Goal: Information Seeking & Learning: Learn about a topic

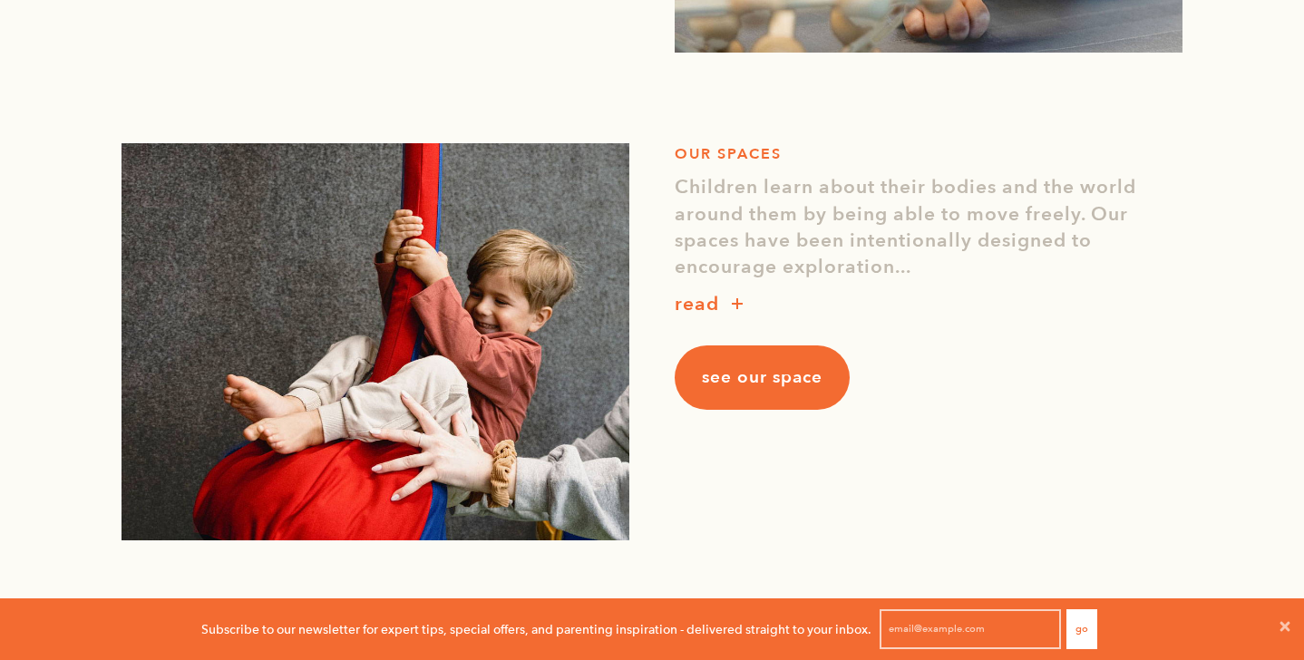
scroll to position [1608, 0]
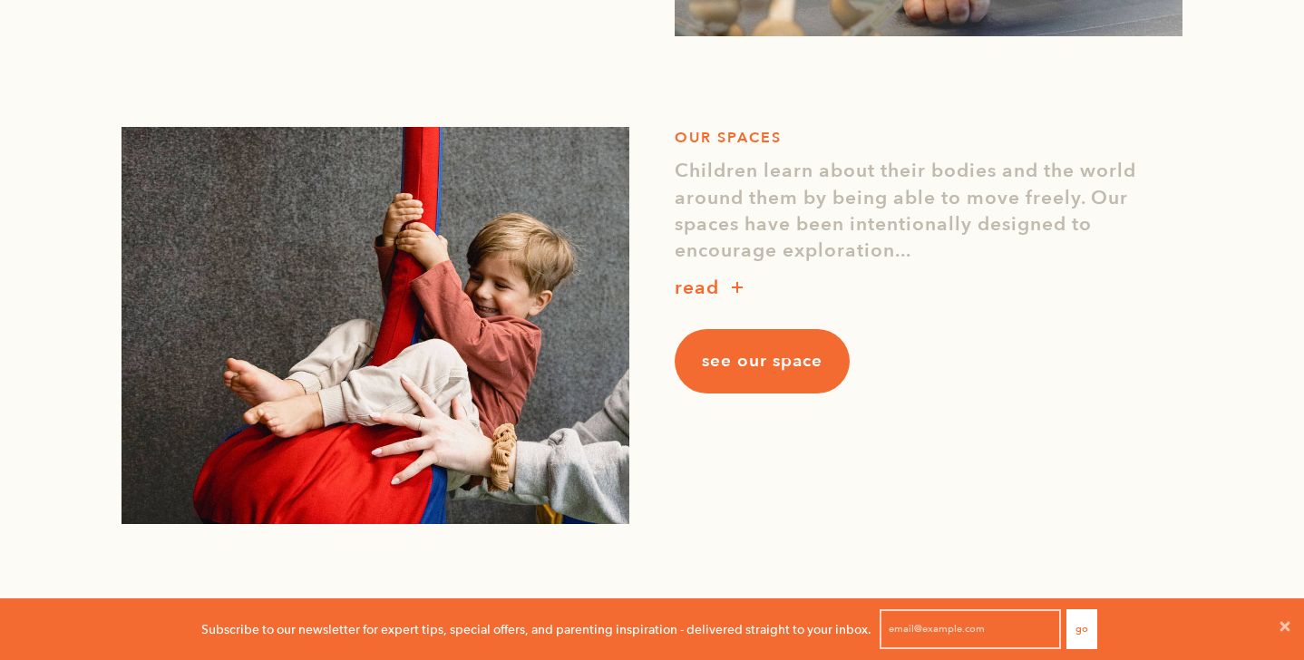
click at [710, 287] on p "read" at bounding box center [697, 288] width 44 height 29
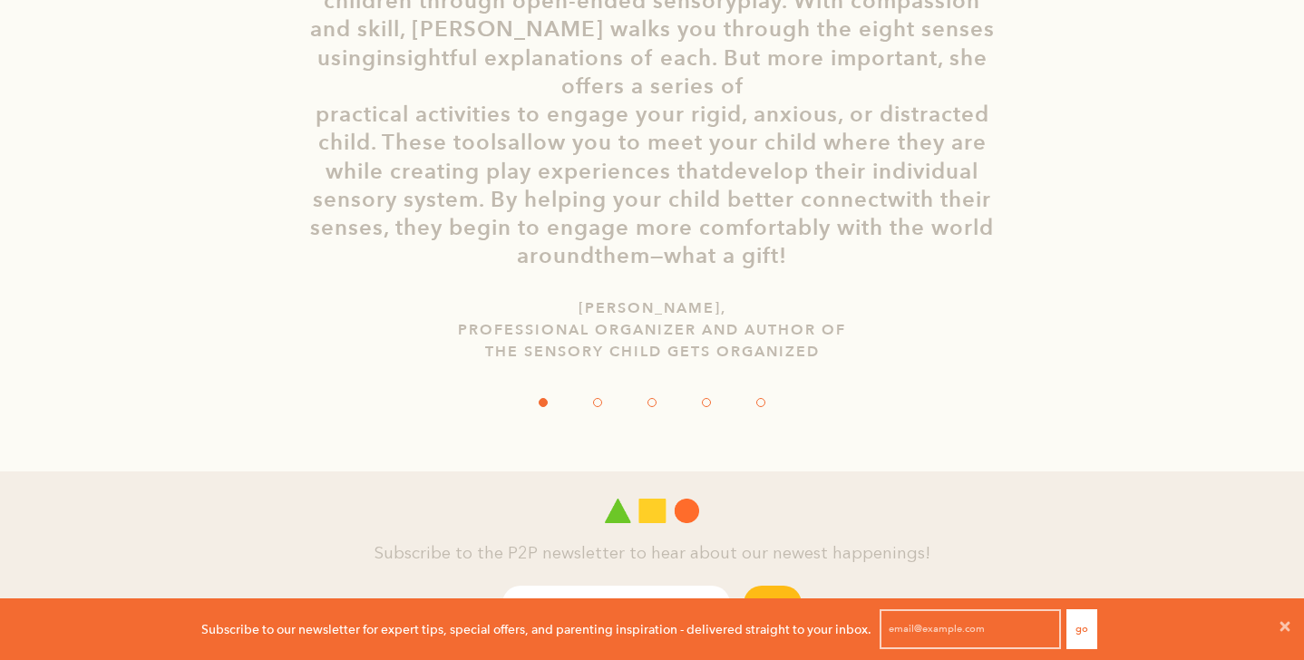
scroll to position [3678, 0]
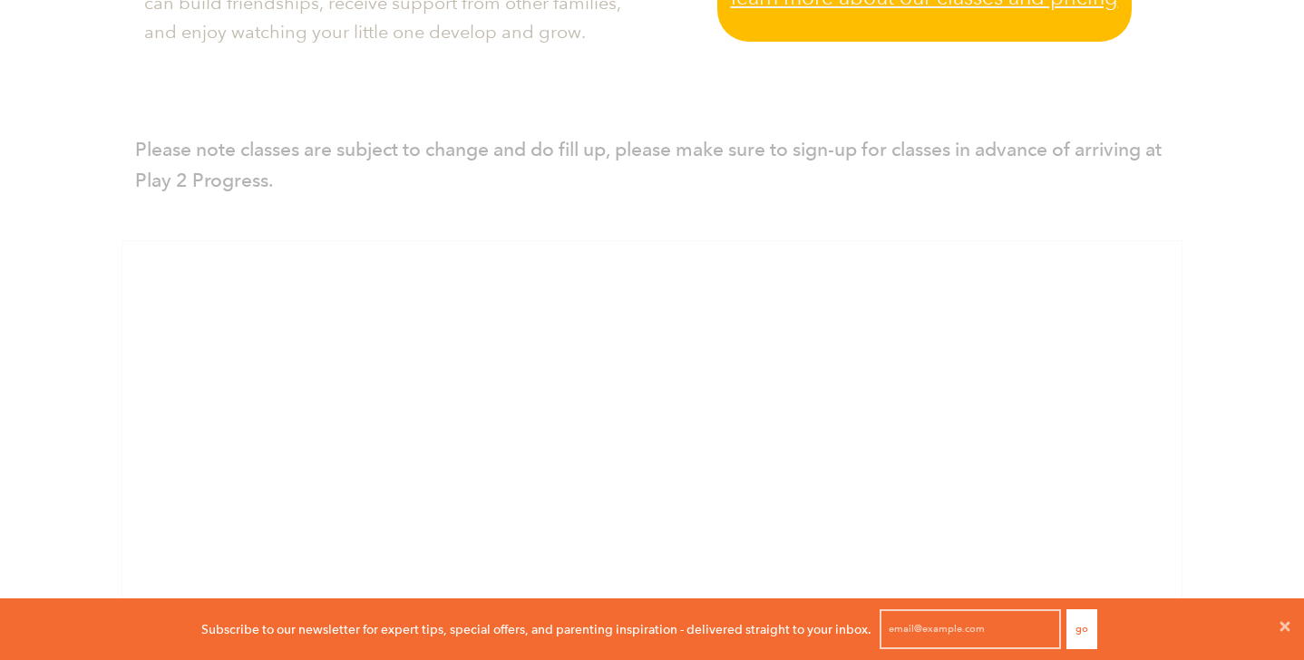
scroll to position [796, 0]
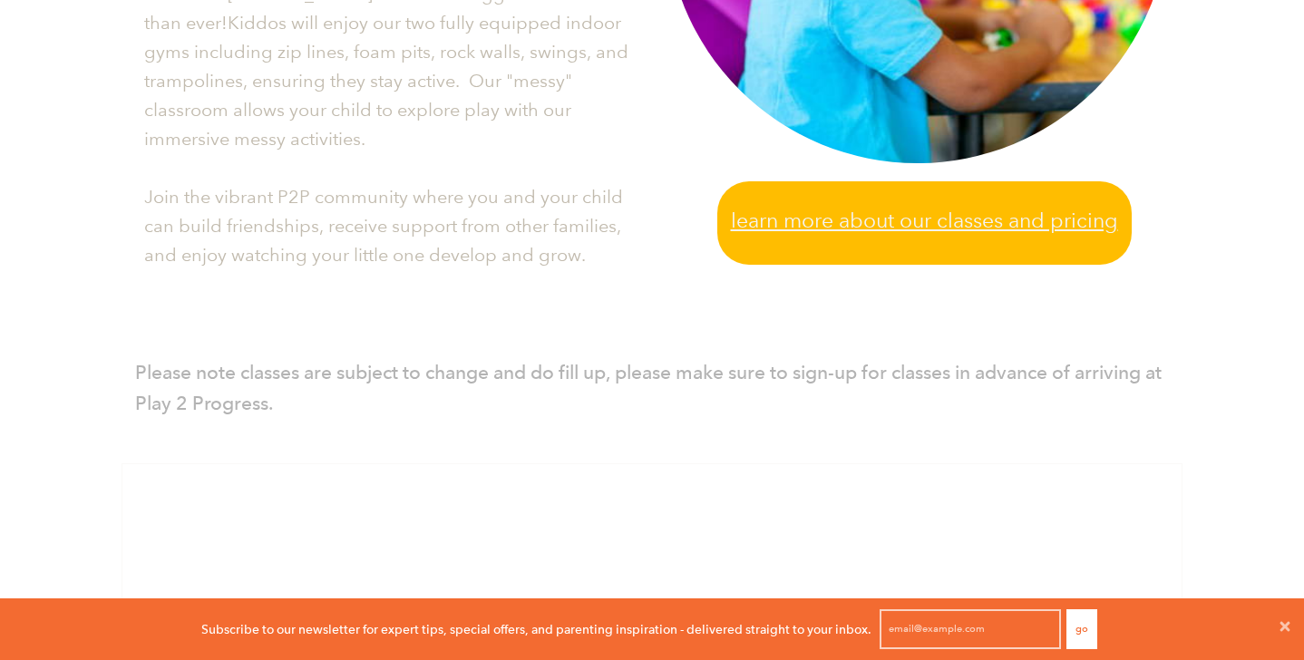
click at [783, 199] on link "Learn more about our classes and pricing" at bounding box center [924, 222] width 415 height 83
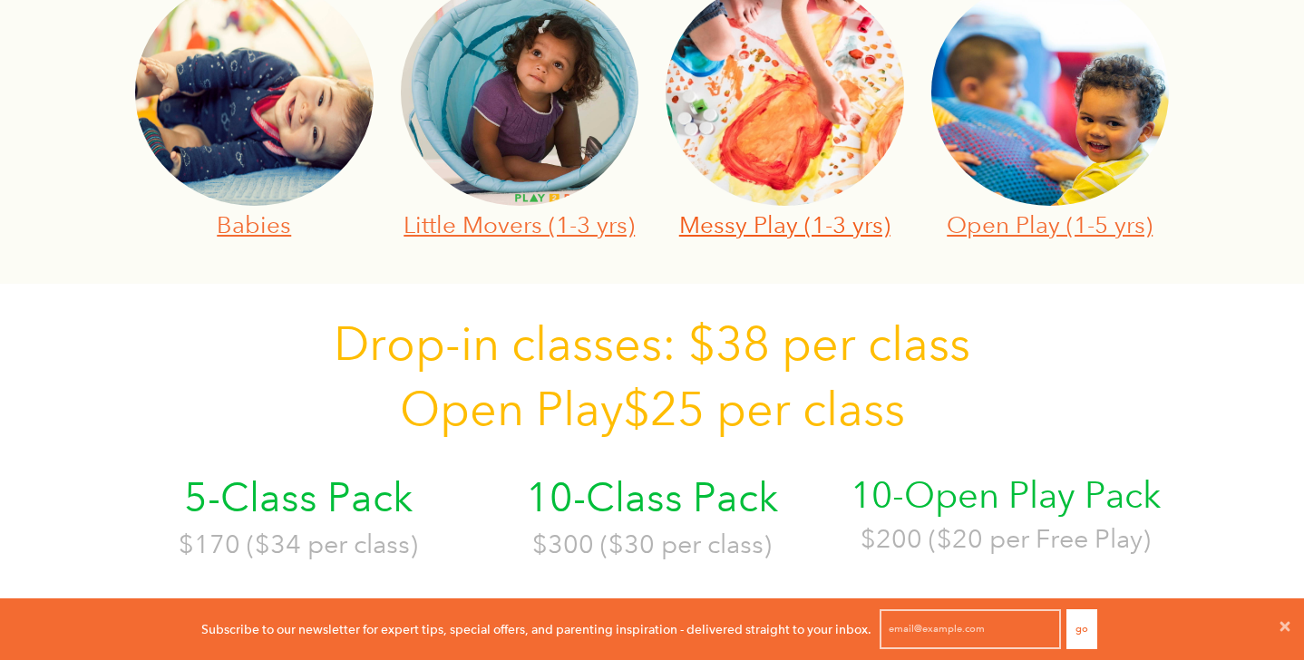
scroll to position [722, 0]
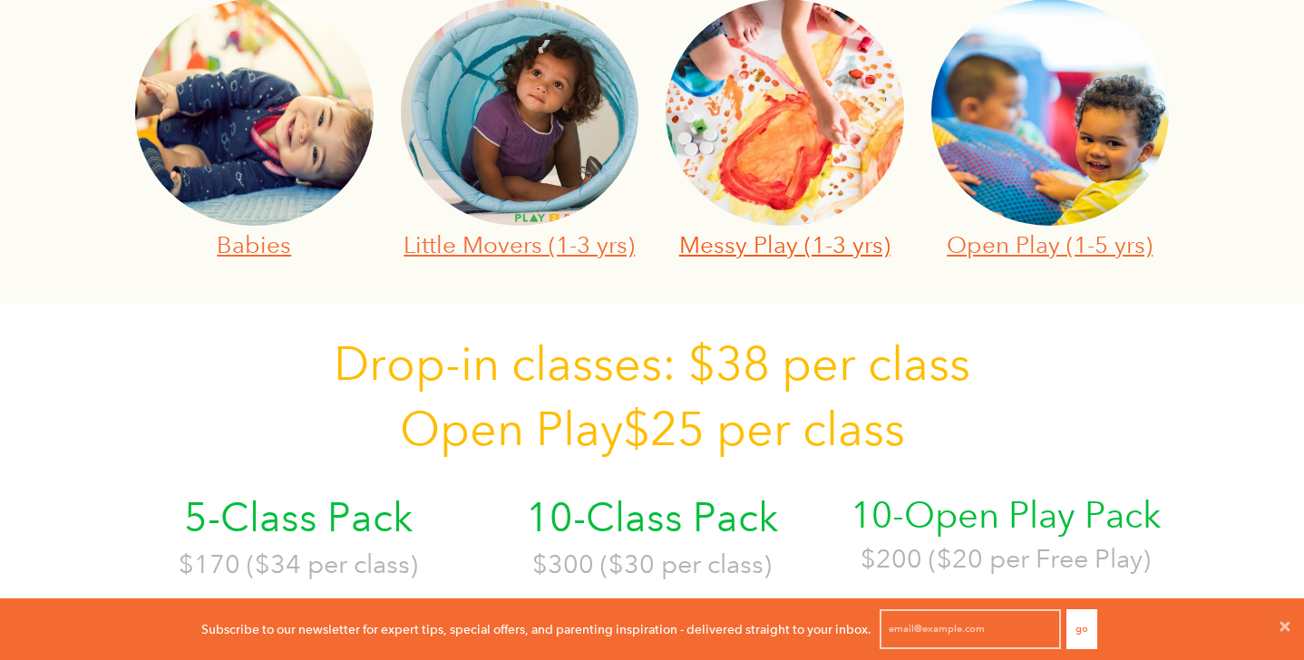
click at [823, 239] on link "Messy Play (1-3 yrs)" at bounding box center [784, 244] width 211 height 28
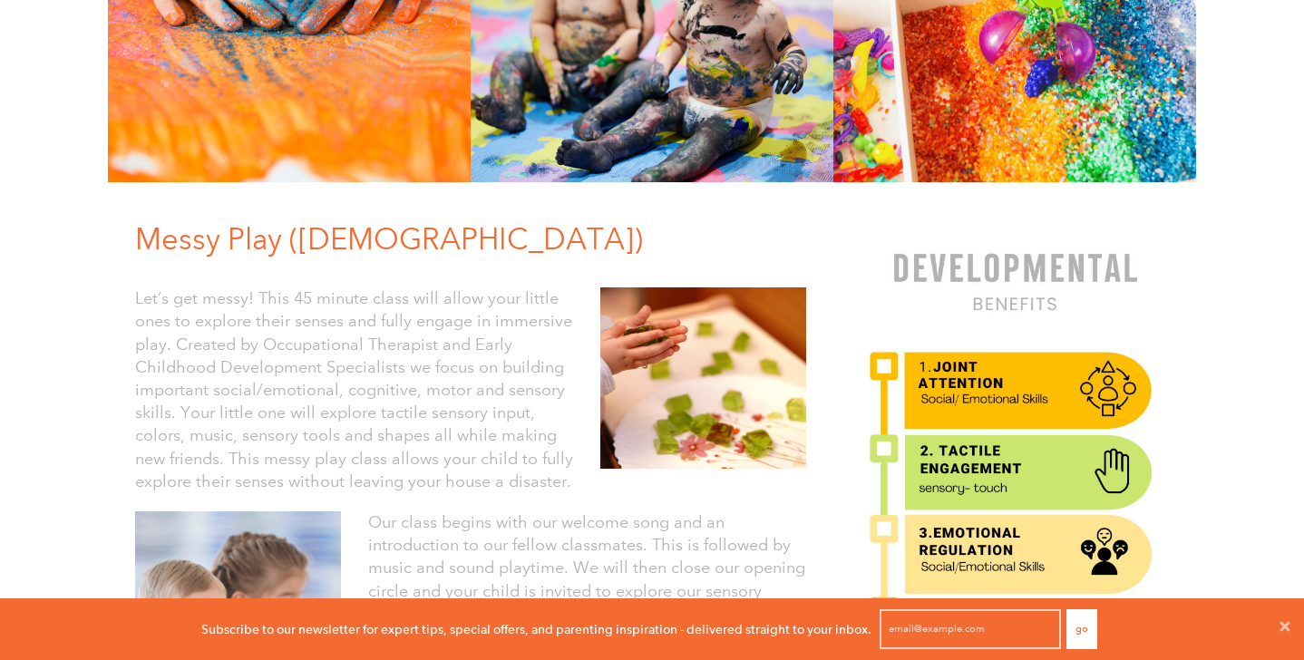
scroll to position [227, 0]
